Goal: Information Seeking & Learning: Stay updated

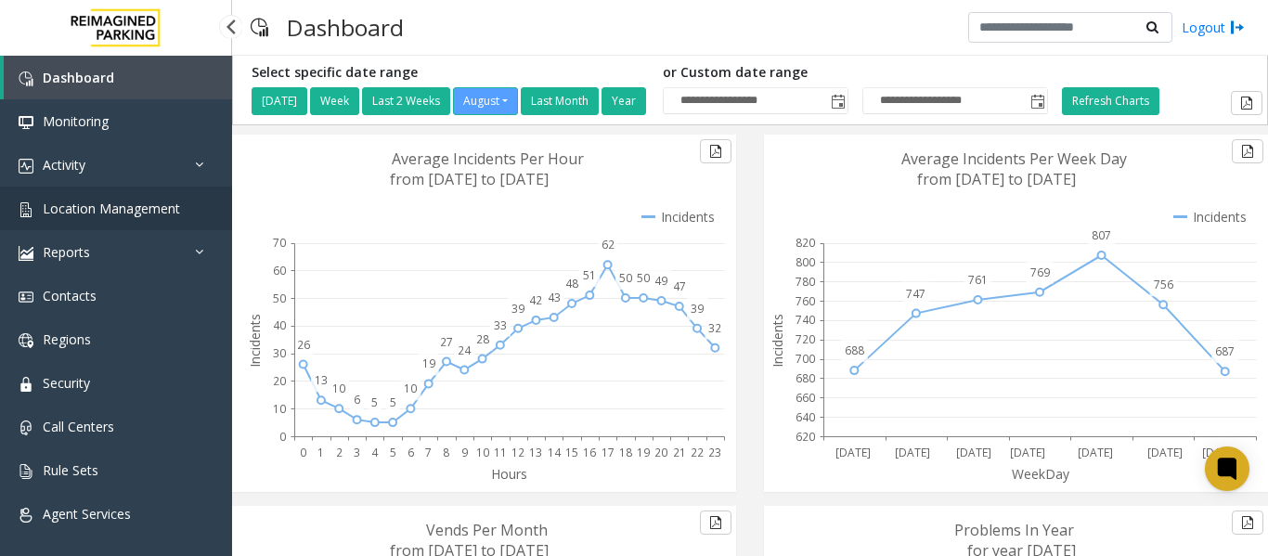
click at [161, 216] on span "Location Management" at bounding box center [111, 209] width 137 height 18
click at [80, 208] on span "Location Management" at bounding box center [111, 209] width 137 height 18
click at [118, 202] on span "Location Management" at bounding box center [111, 209] width 137 height 18
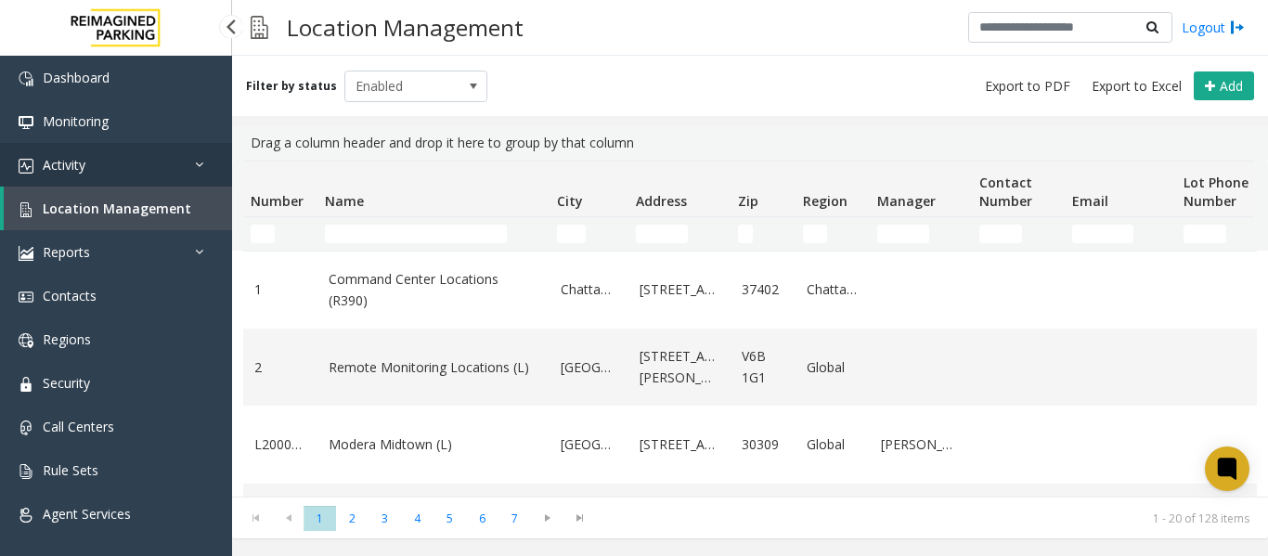
click at [180, 176] on link "Activity" at bounding box center [116, 165] width 232 height 44
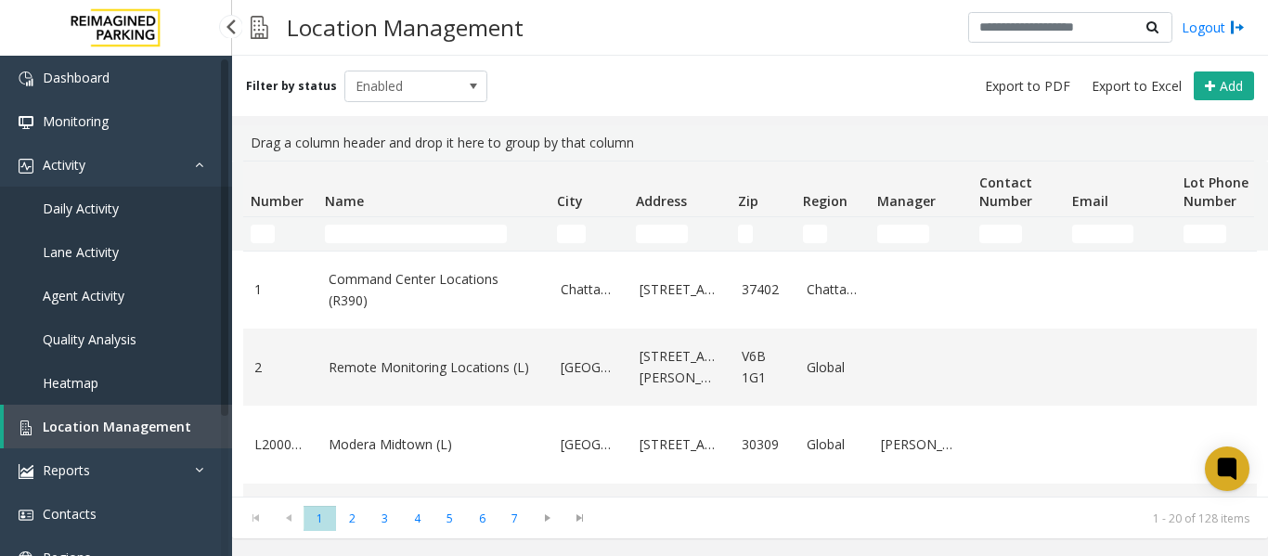
click at [146, 201] on link "Daily Activity" at bounding box center [116, 209] width 232 height 44
click at [123, 204] on link "Daily Activity" at bounding box center [116, 209] width 232 height 44
click at [94, 211] on span "Daily Activity" at bounding box center [81, 209] width 76 height 18
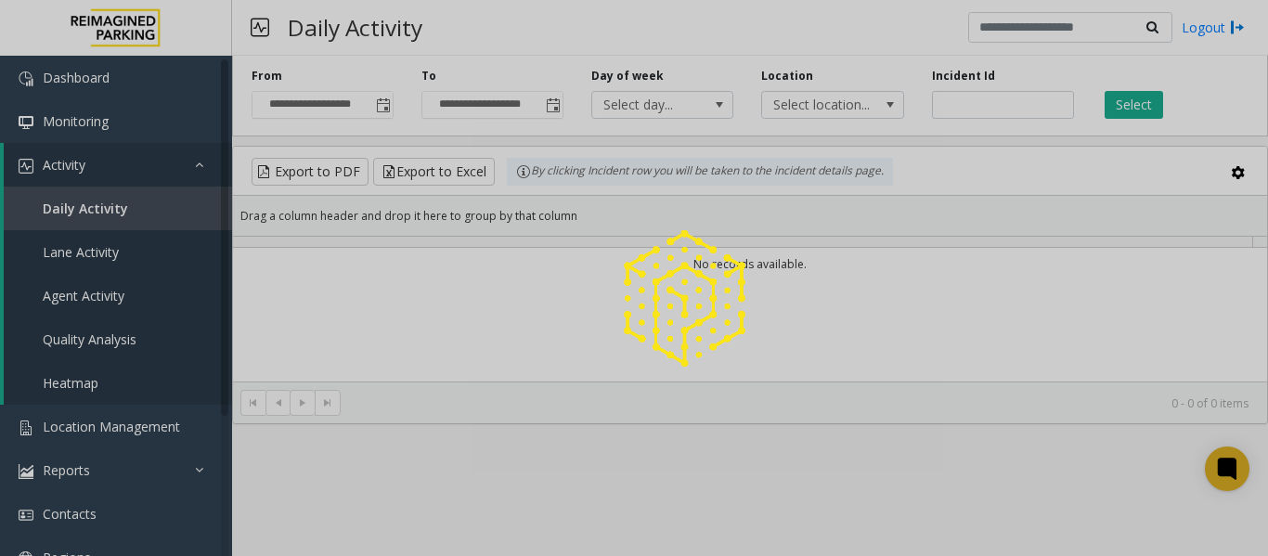
click at [94, 211] on div at bounding box center [634, 278] width 1268 height 556
